Goal: Information Seeking & Learning: Learn about a topic

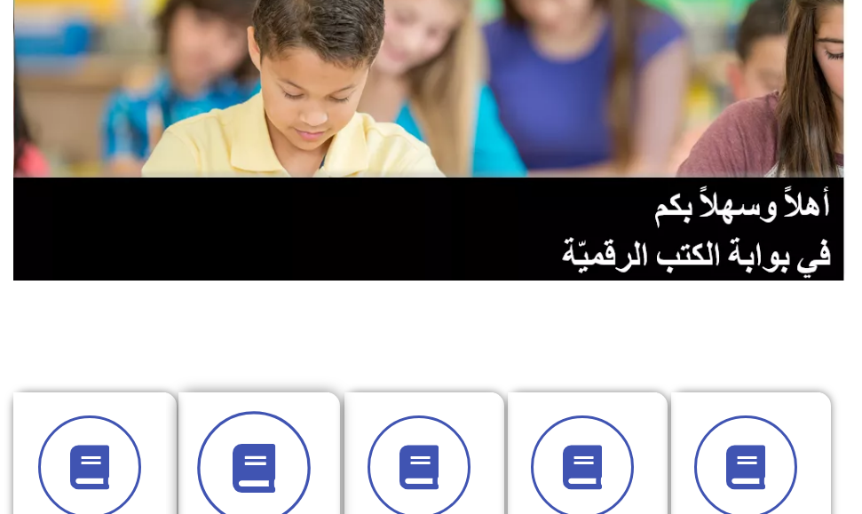
scroll to position [266, 0]
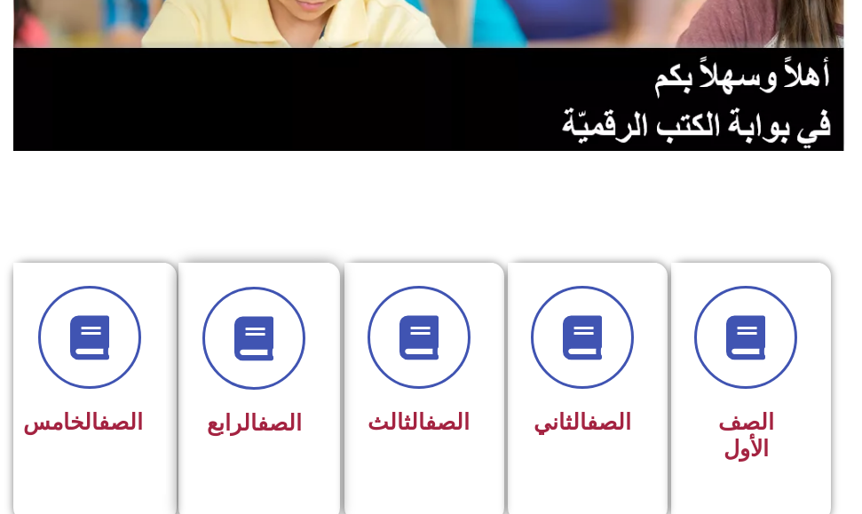
drag, startPoint x: 240, startPoint y: 399, endPoint x: 248, endPoint y: 391, distance: 11.3
click at [244, 395] on div "الصف الرابع" at bounding box center [253, 366] width 103 height 159
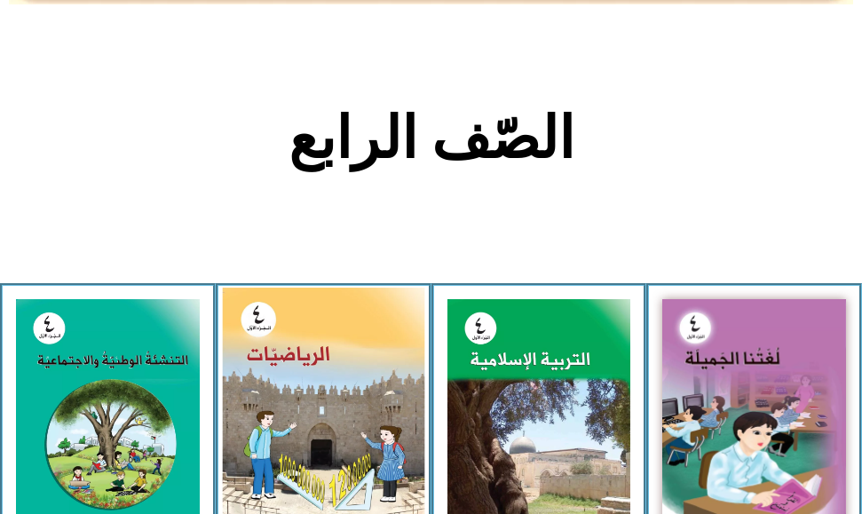
scroll to position [444, 0]
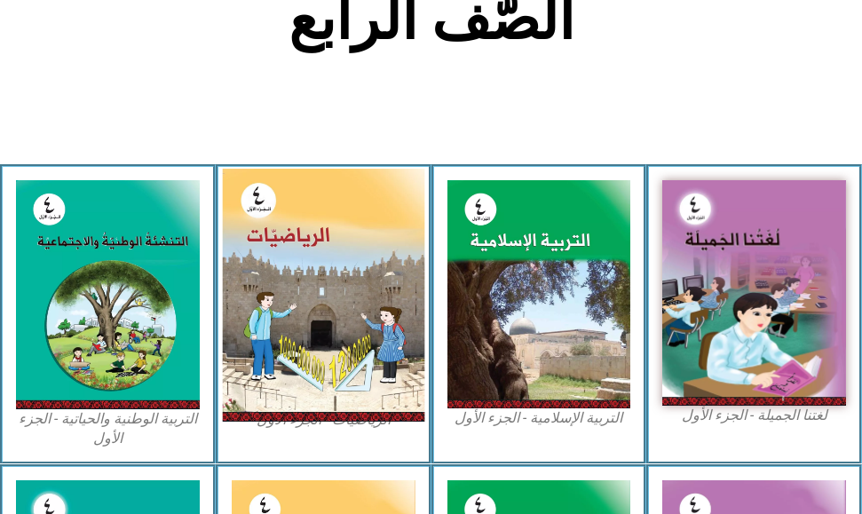
click at [313, 345] on img at bounding box center [323, 295] width 202 height 253
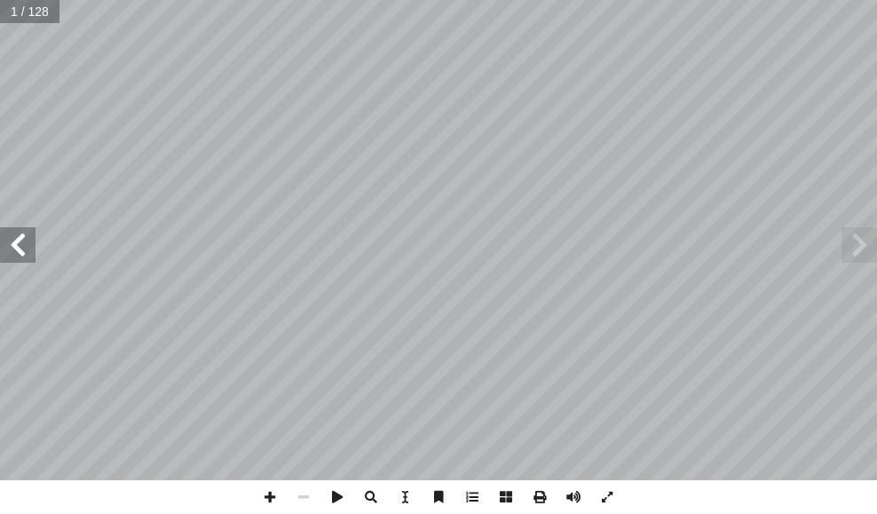
click at [24, 237] on span at bounding box center [18, 245] width 36 height 36
click at [24, 239] on span at bounding box center [18, 245] width 36 height 36
click at [24, 240] on span at bounding box center [18, 245] width 36 height 36
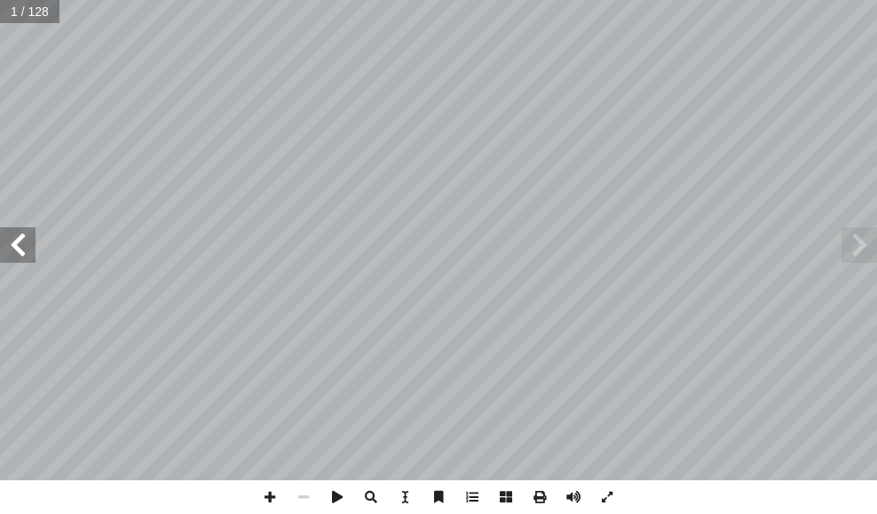
click at [24, 240] on span at bounding box center [18, 245] width 36 height 36
click at [24, 241] on span at bounding box center [18, 245] width 36 height 36
click at [23, 241] on span at bounding box center [18, 245] width 36 height 36
click at [23, 245] on span at bounding box center [18, 245] width 36 height 36
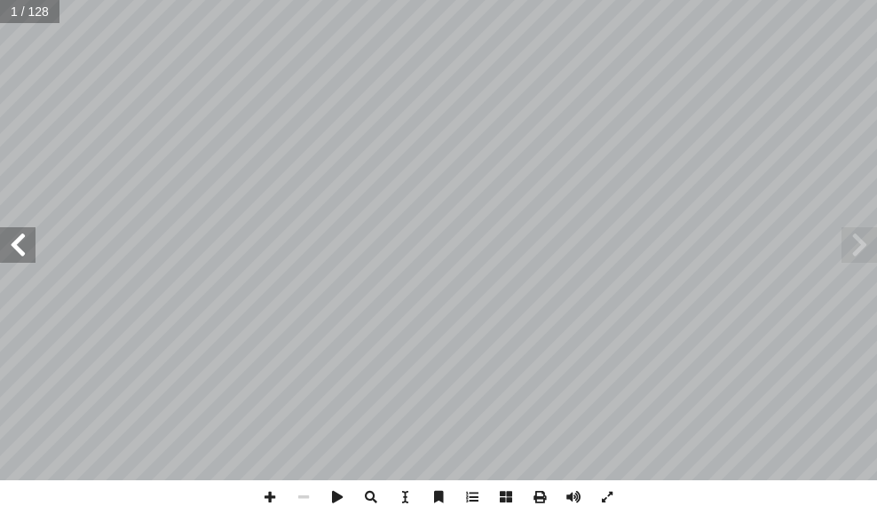
click at [23, 245] on span at bounding box center [18, 245] width 36 height 36
click at [23, 246] on span at bounding box center [18, 245] width 36 height 36
click at [23, 250] on span at bounding box center [18, 245] width 36 height 36
click at [20, 249] on span at bounding box center [18, 245] width 36 height 36
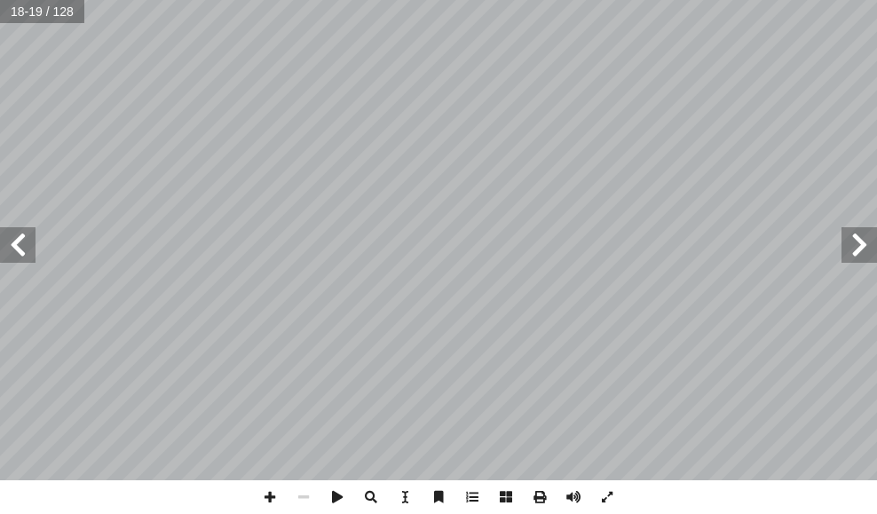
click at [16, 254] on span at bounding box center [18, 245] width 36 height 36
click at [15, 234] on span at bounding box center [18, 245] width 36 height 36
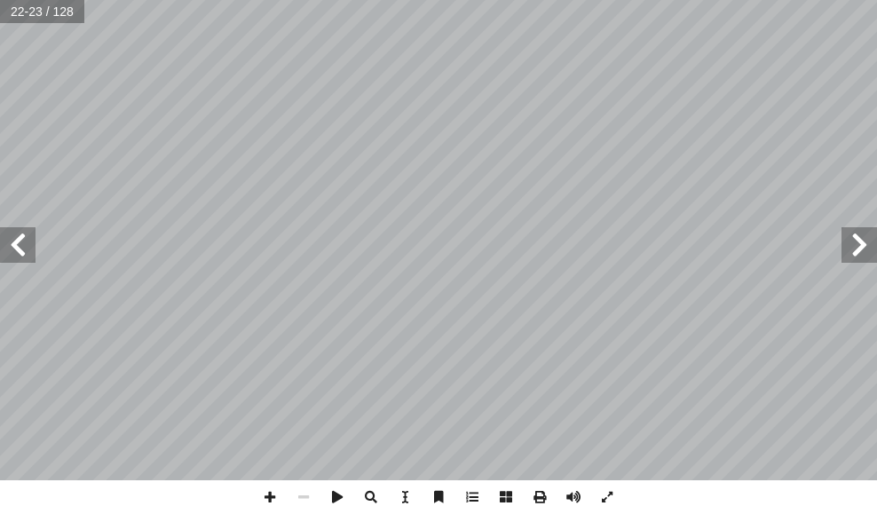
click at [15, 234] on span at bounding box center [18, 245] width 36 height 36
click at [861, 255] on span at bounding box center [860, 245] width 36 height 36
click at [273, 494] on span at bounding box center [270, 497] width 34 height 34
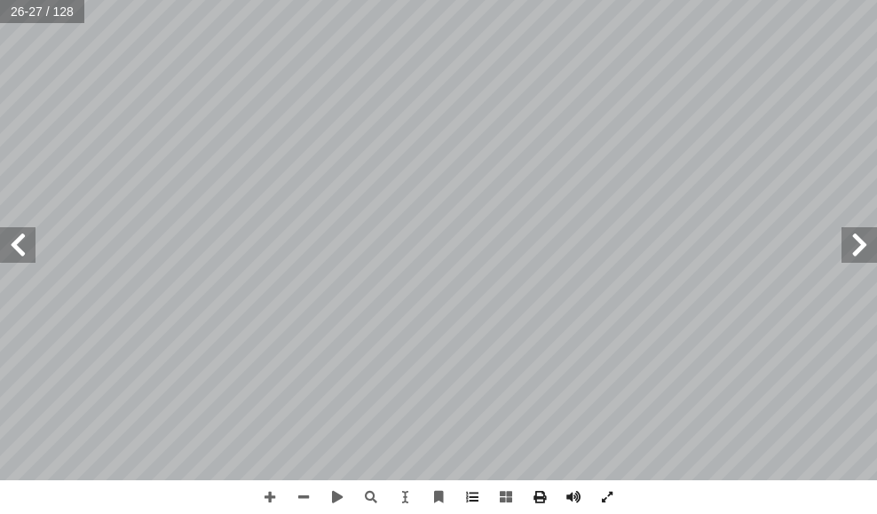
click at [26, 254] on span at bounding box center [18, 245] width 36 height 36
